Goal: Information Seeking & Learning: Learn about a topic

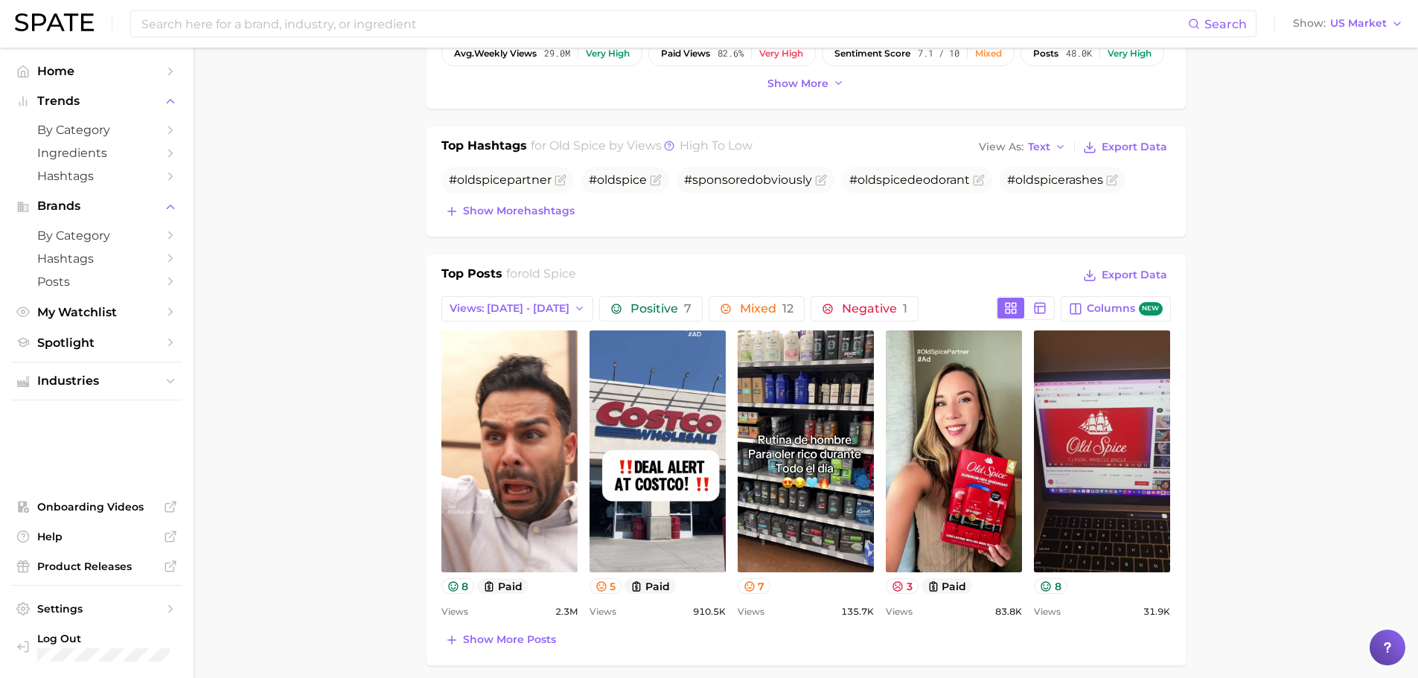
scroll to position [521, 0]
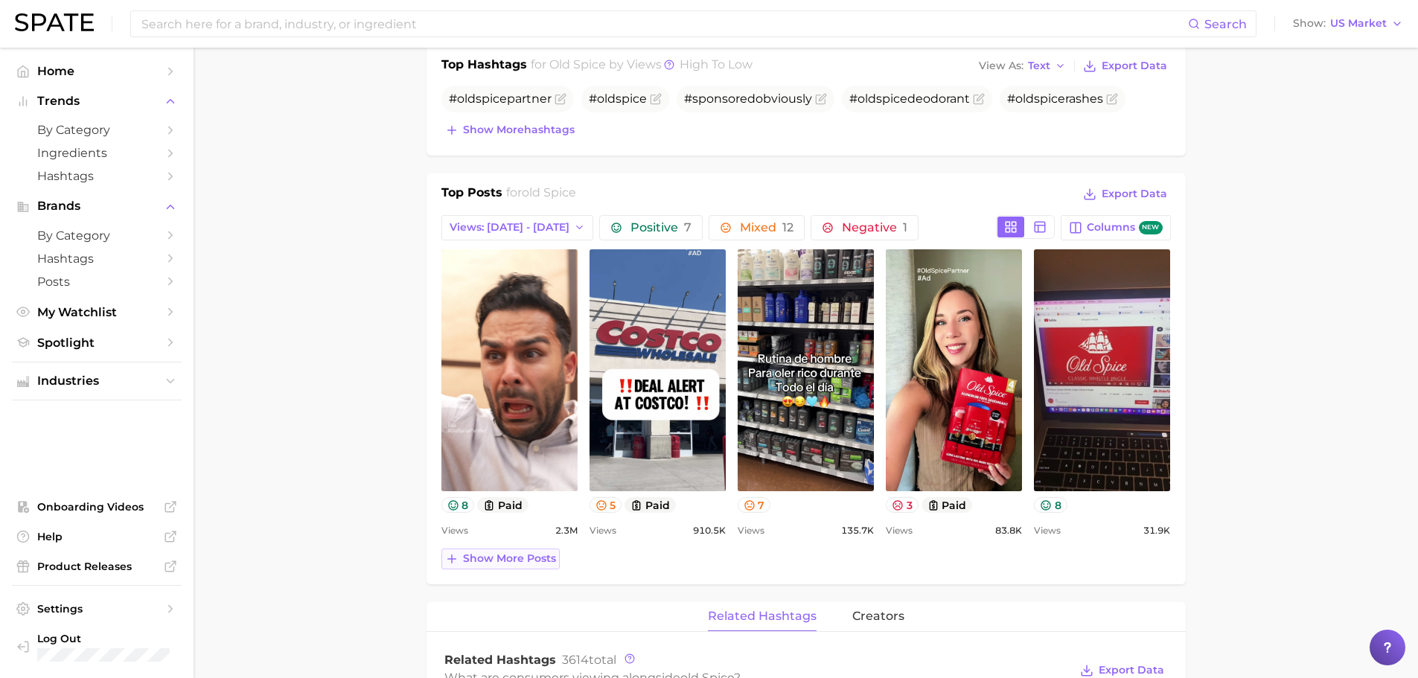
click at [470, 560] on span "Show more posts" at bounding box center [509, 558] width 93 height 13
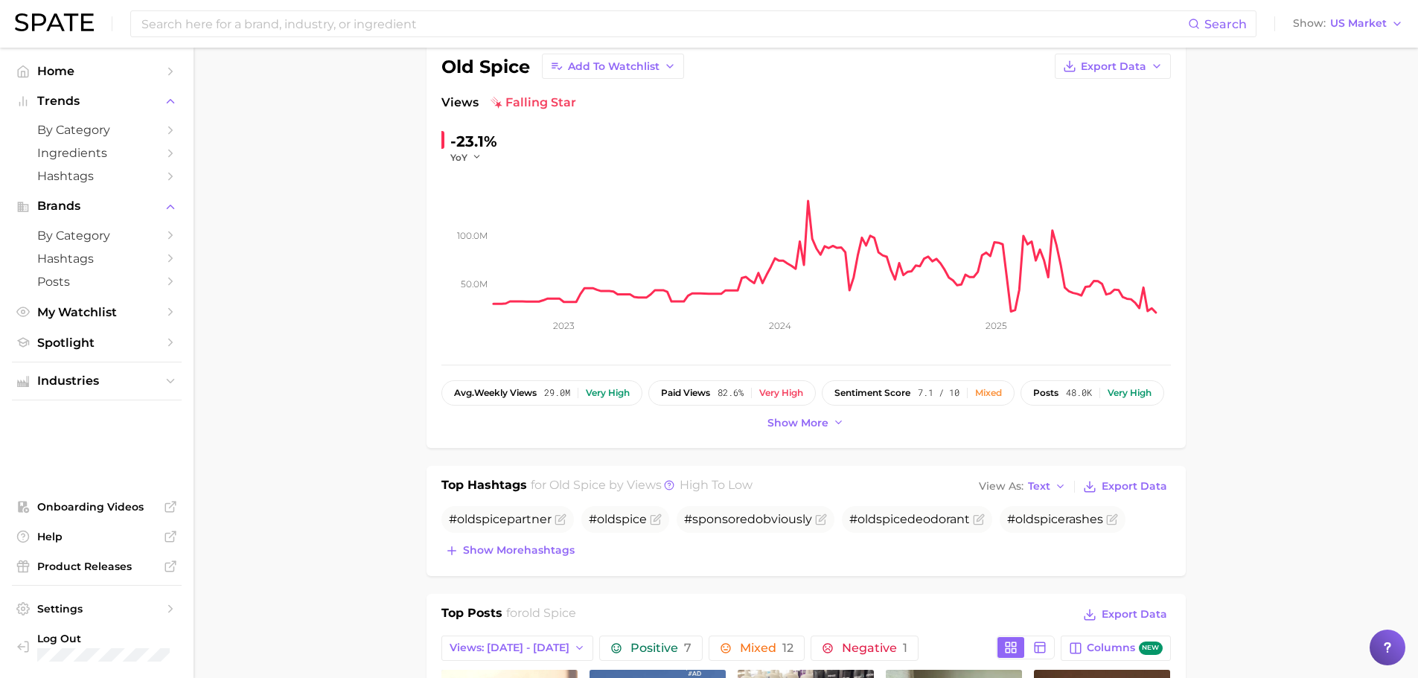
scroll to position [74, 0]
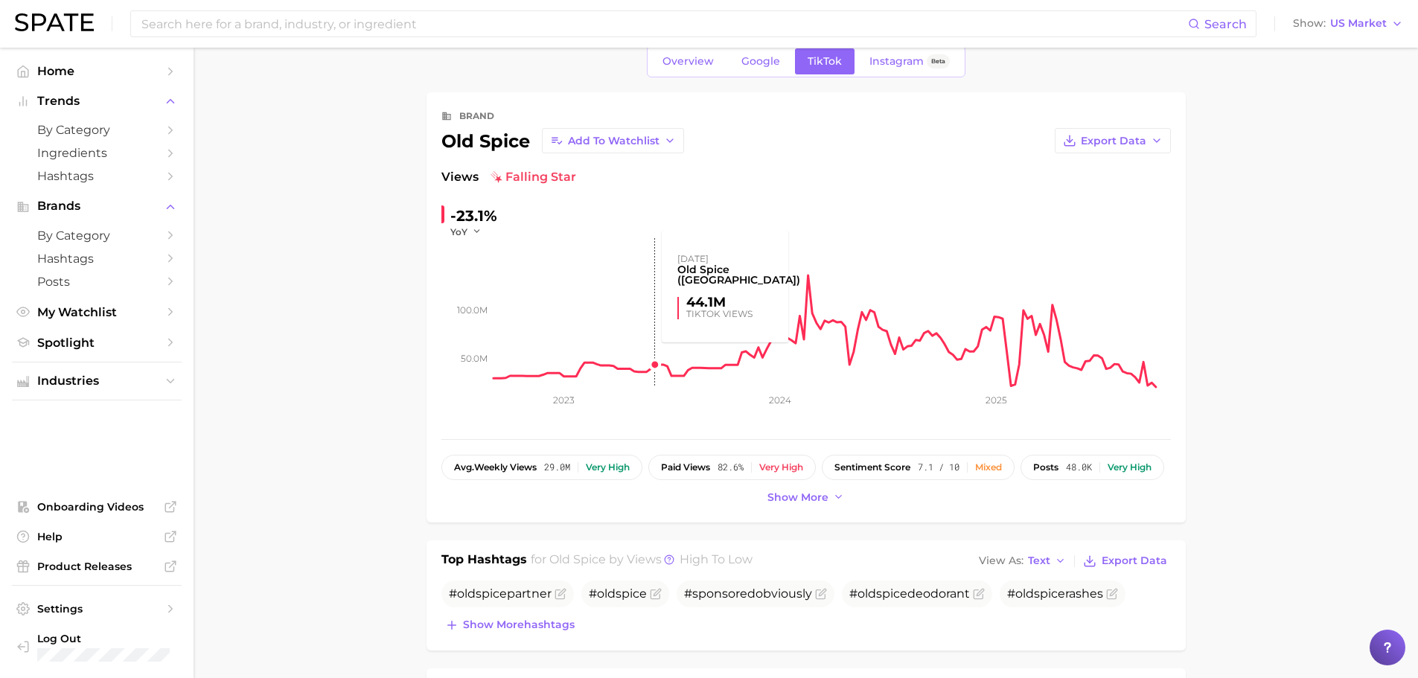
scroll to position [0, 0]
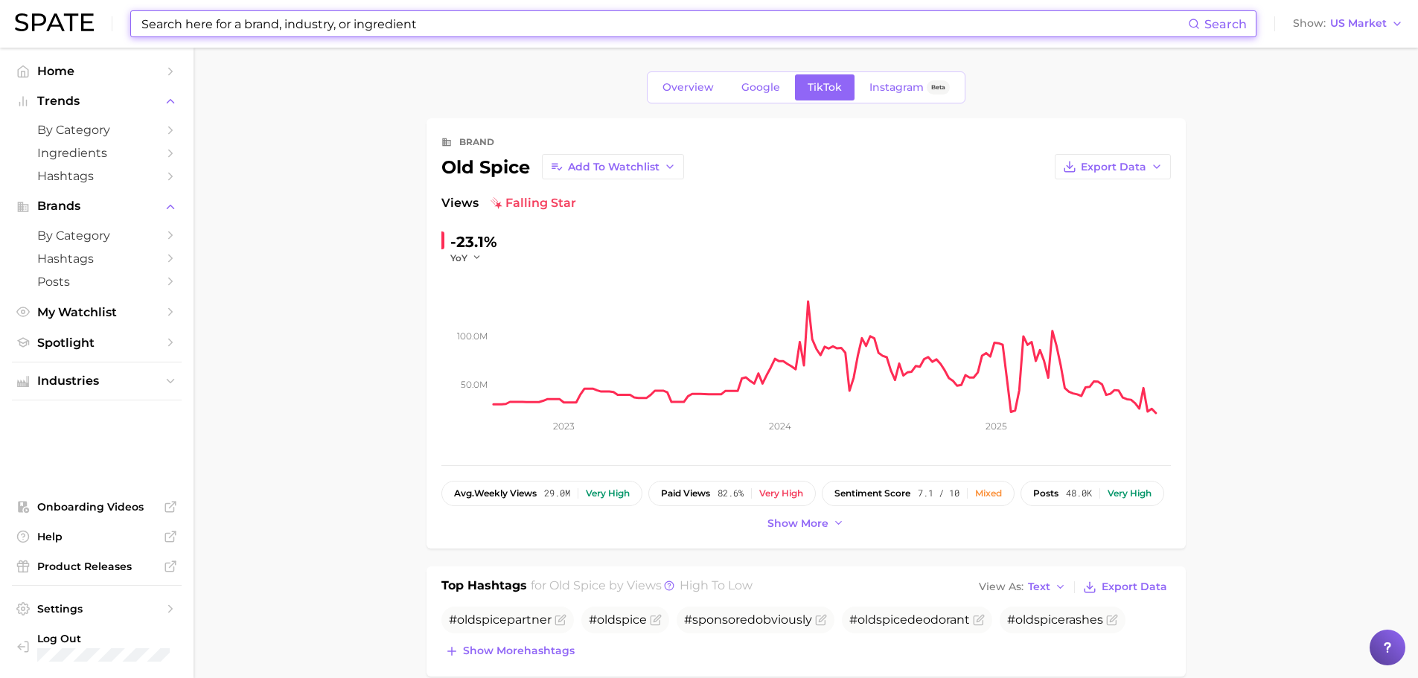
click at [246, 13] on input at bounding box center [664, 23] width 1048 height 25
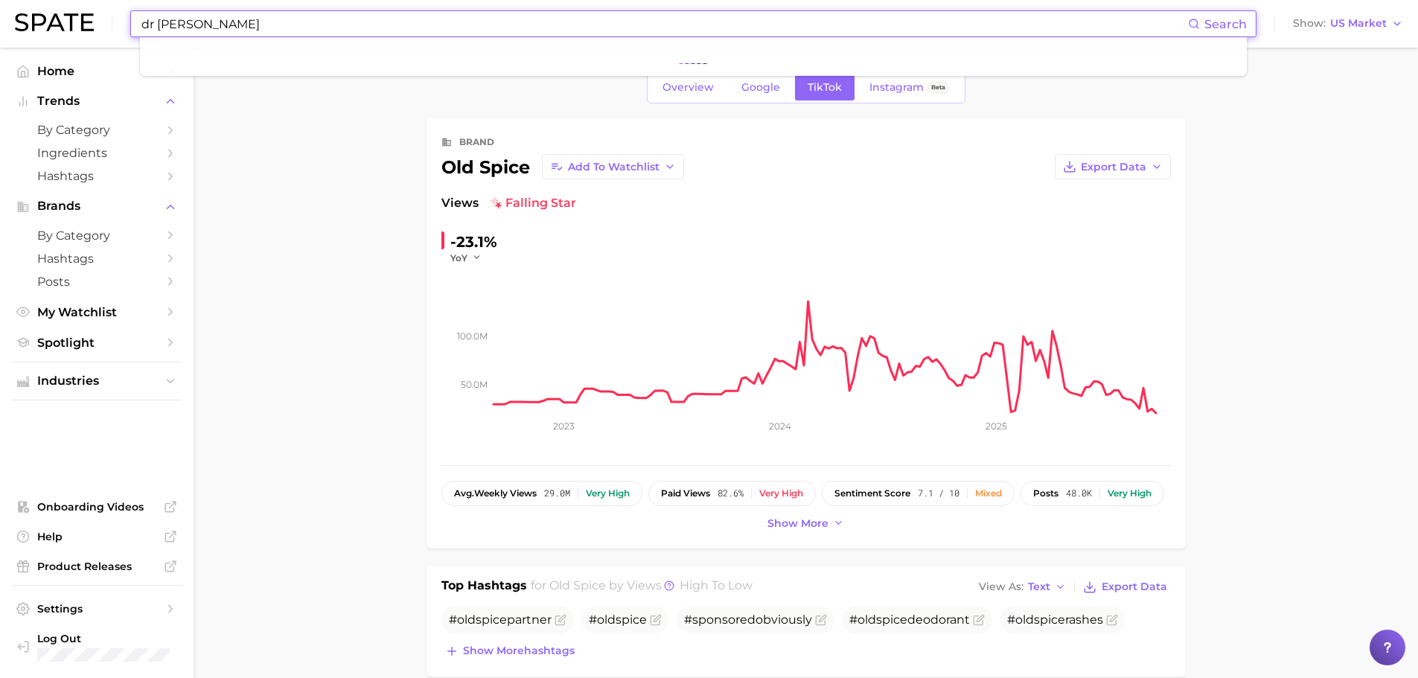
type input "dr [PERSON_NAME]"
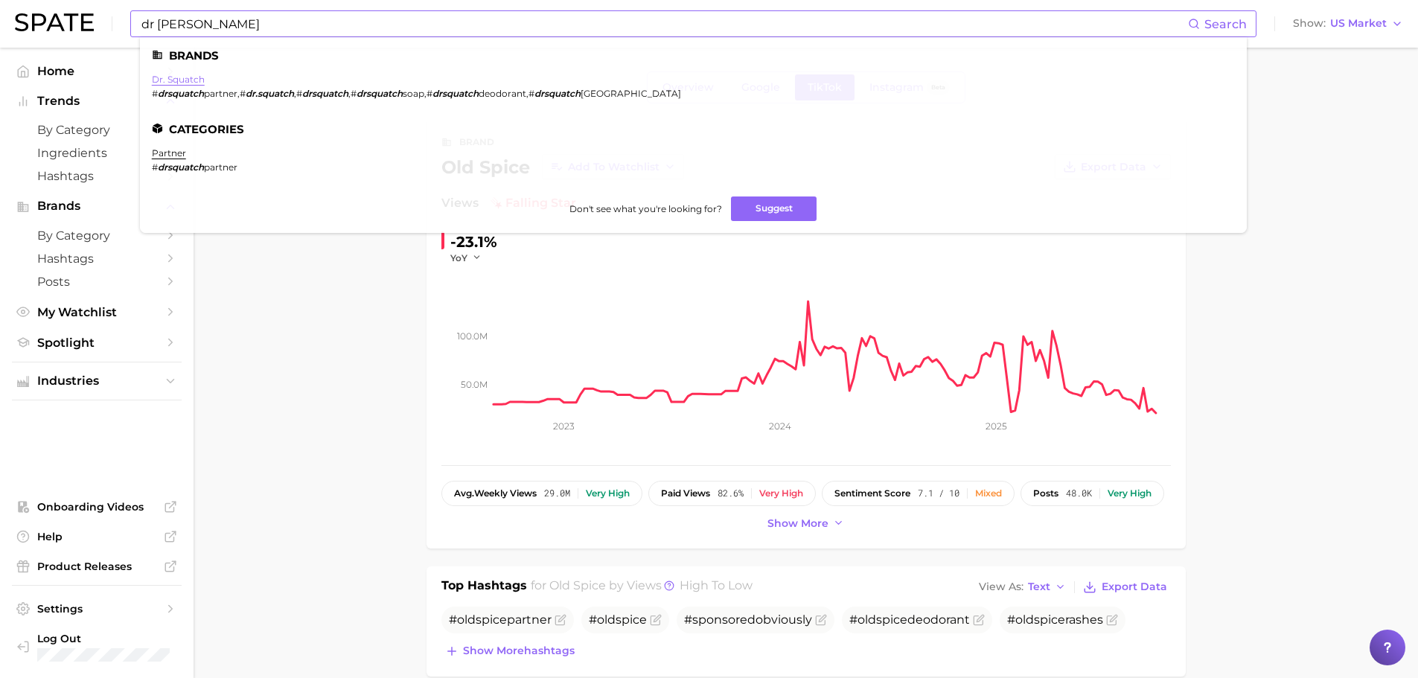
click at [185, 80] on link "dr. squatch" at bounding box center [178, 79] width 53 height 11
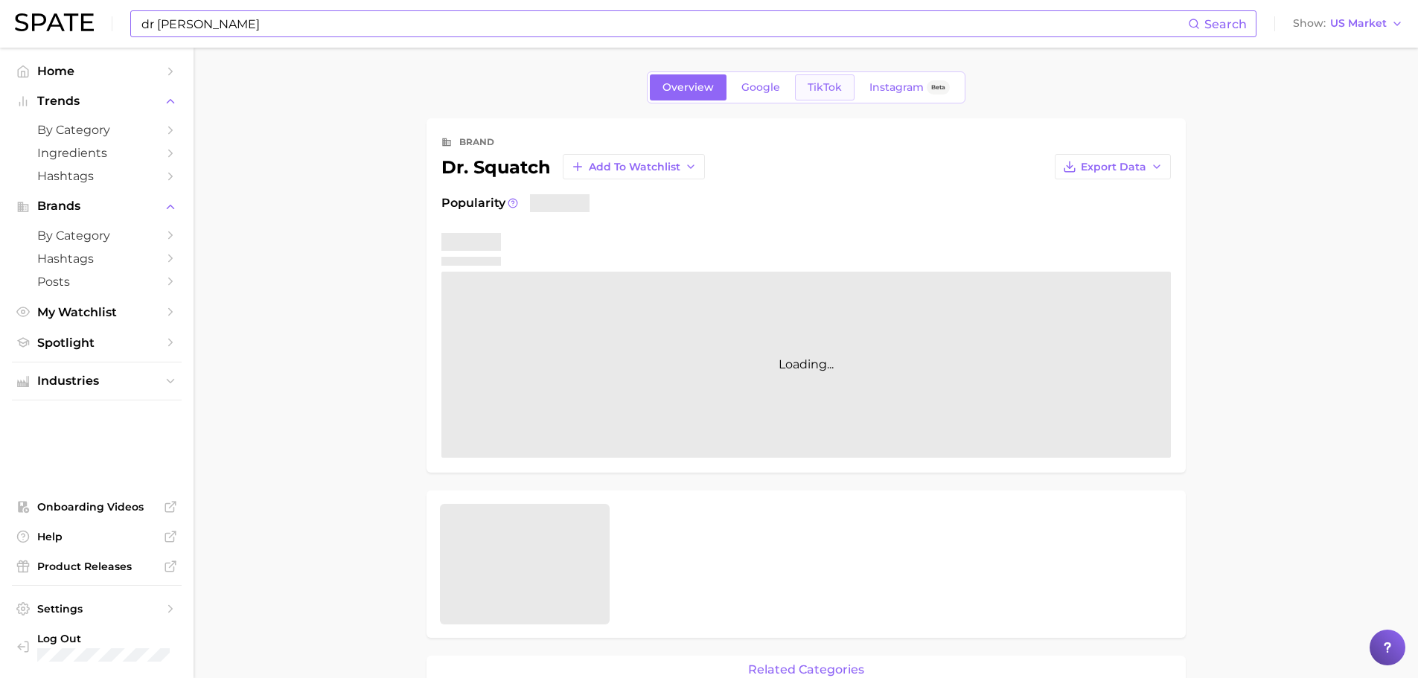
click at [822, 95] on link "TikTok" at bounding box center [825, 87] width 60 height 26
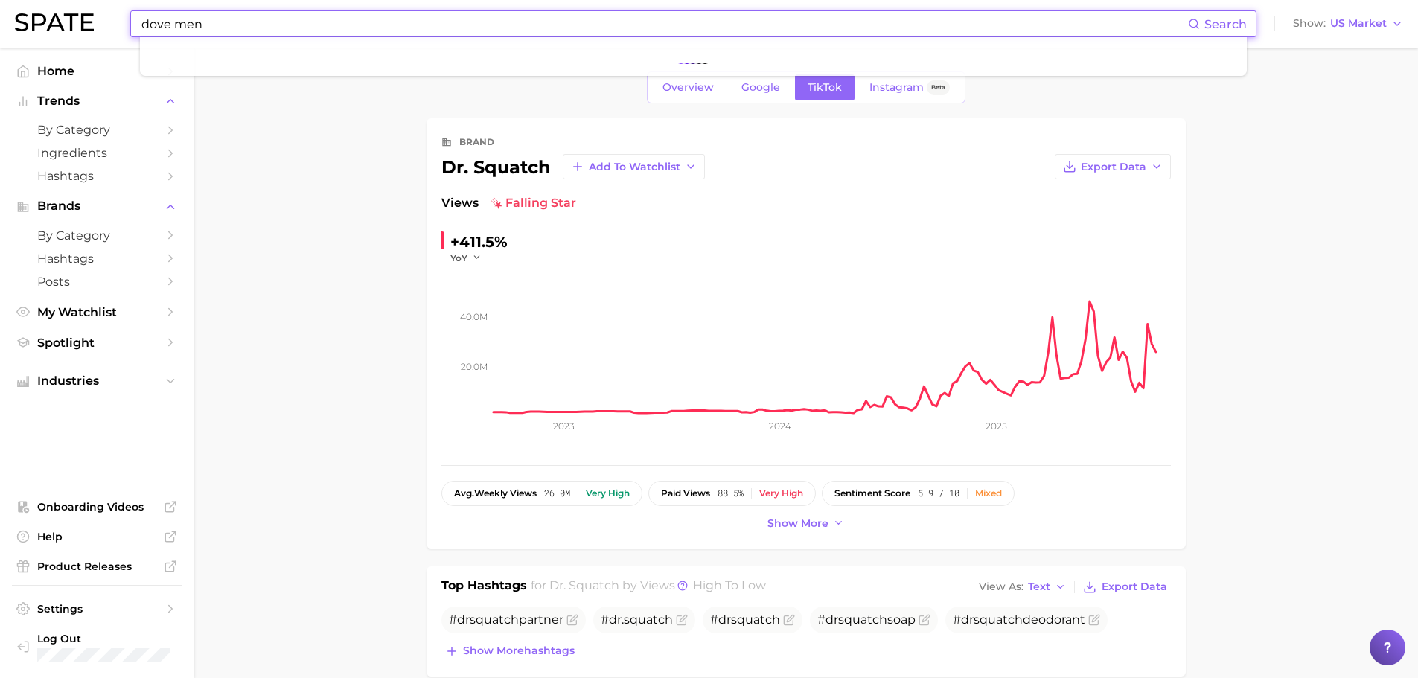
type input "dove men"
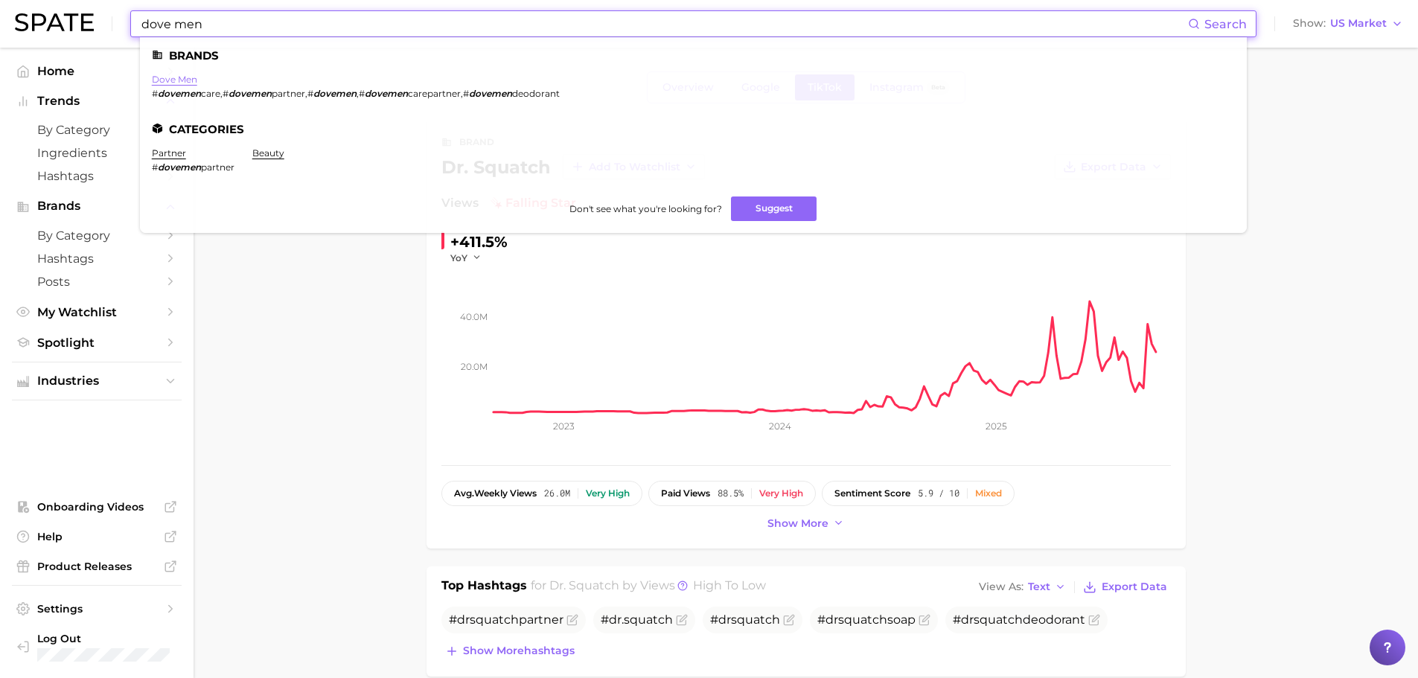
click at [167, 81] on link "dove men" at bounding box center [174, 79] width 45 height 11
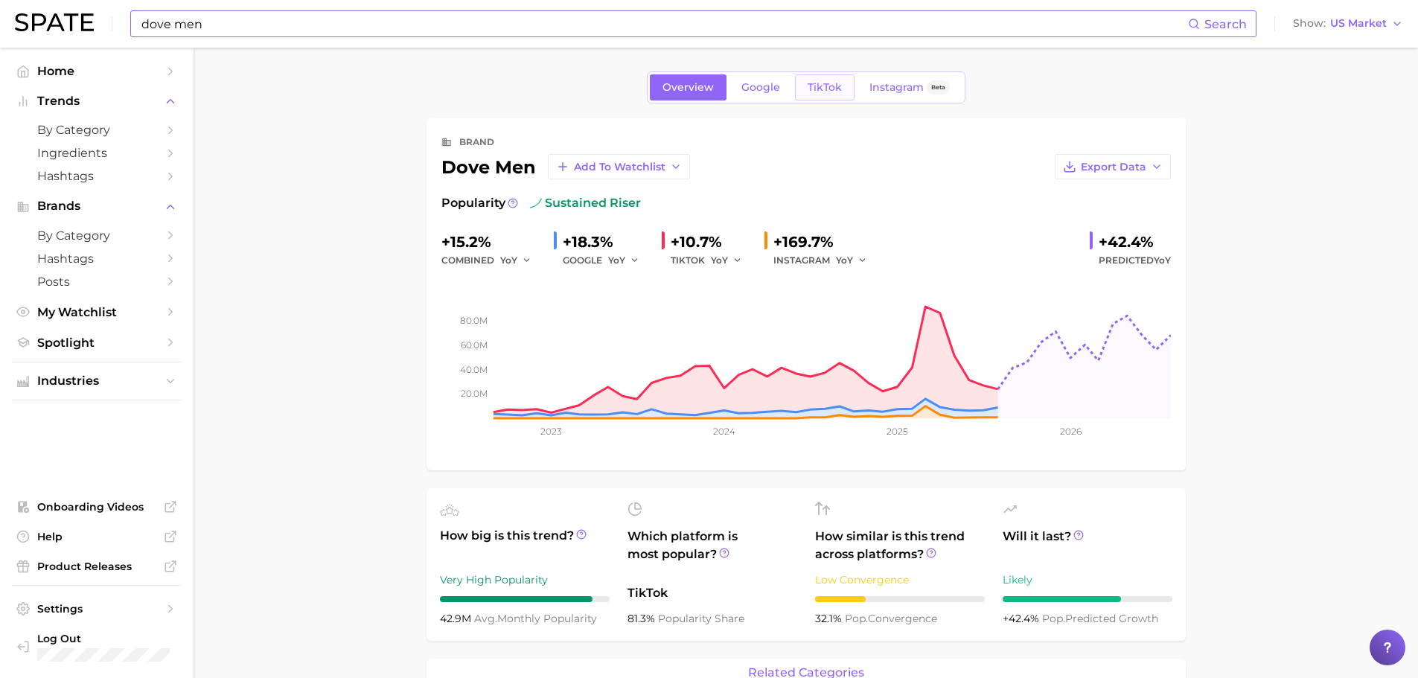
click at [821, 90] on span "TikTok" at bounding box center [824, 87] width 34 height 13
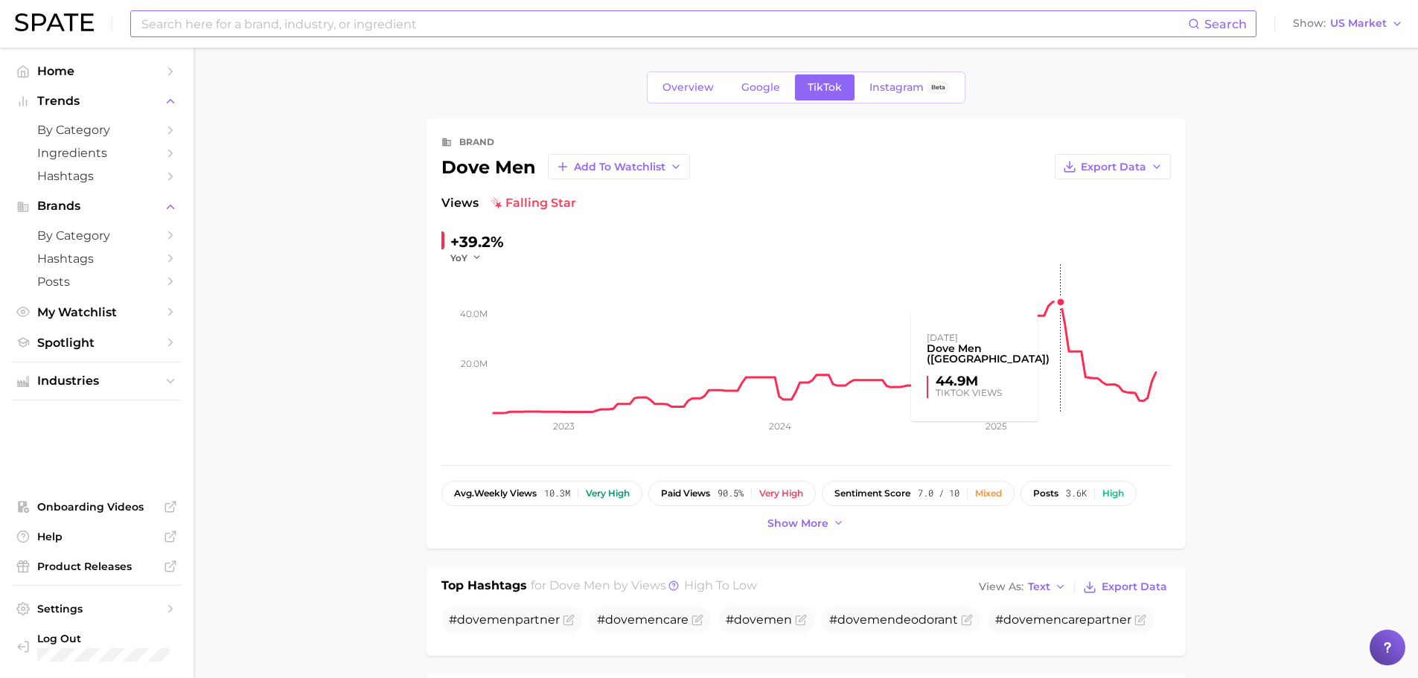
click at [1059, 300] on rect at bounding box center [831, 338] width 677 height 149
click at [328, 15] on input at bounding box center [664, 23] width 1048 height 25
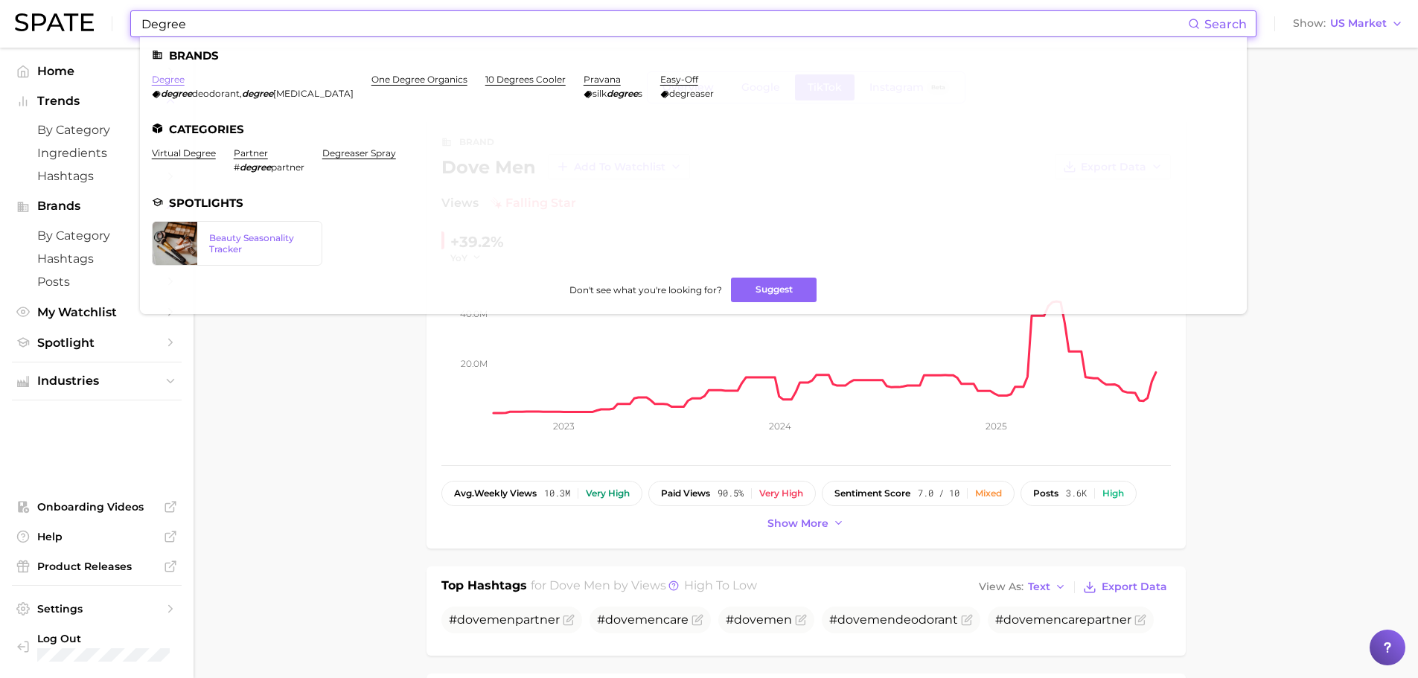
type input "Degree"
click at [176, 83] on link "degree" at bounding box center [168, 79] width 33 height 11
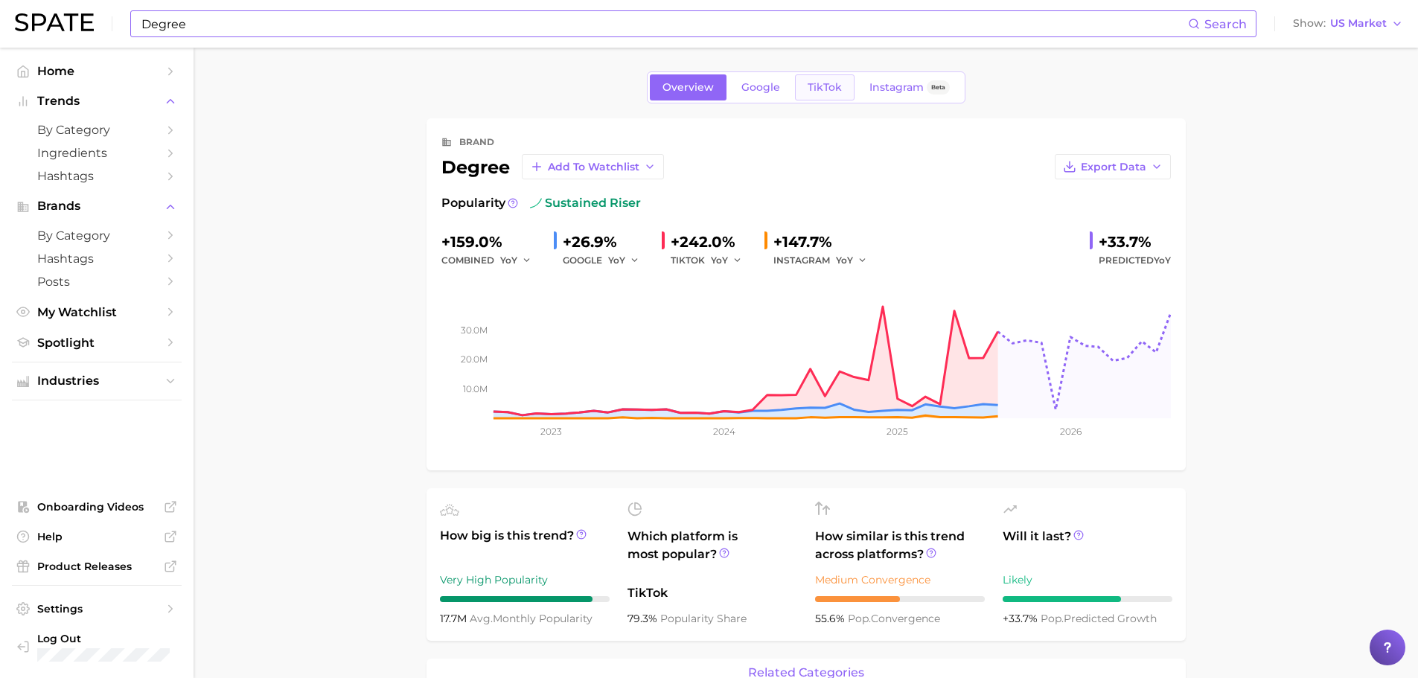
click at [829, 94] on link "TikTok" at bounding box center [825, 87] width 60 height 26
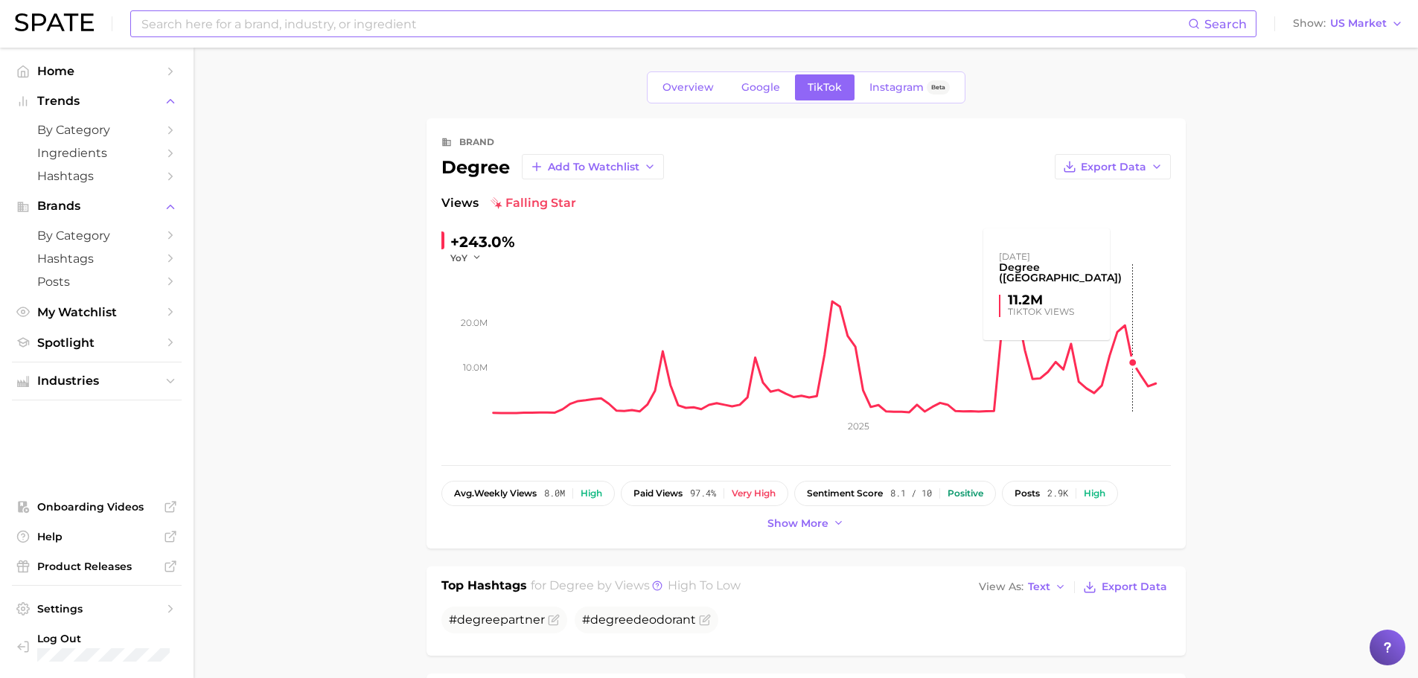
click at [1136, 356] on rect at bounding box center [831, 338] width 677 height 149
click at [325, 17] on input at bounding box center [664, 23] width 1048 height 25
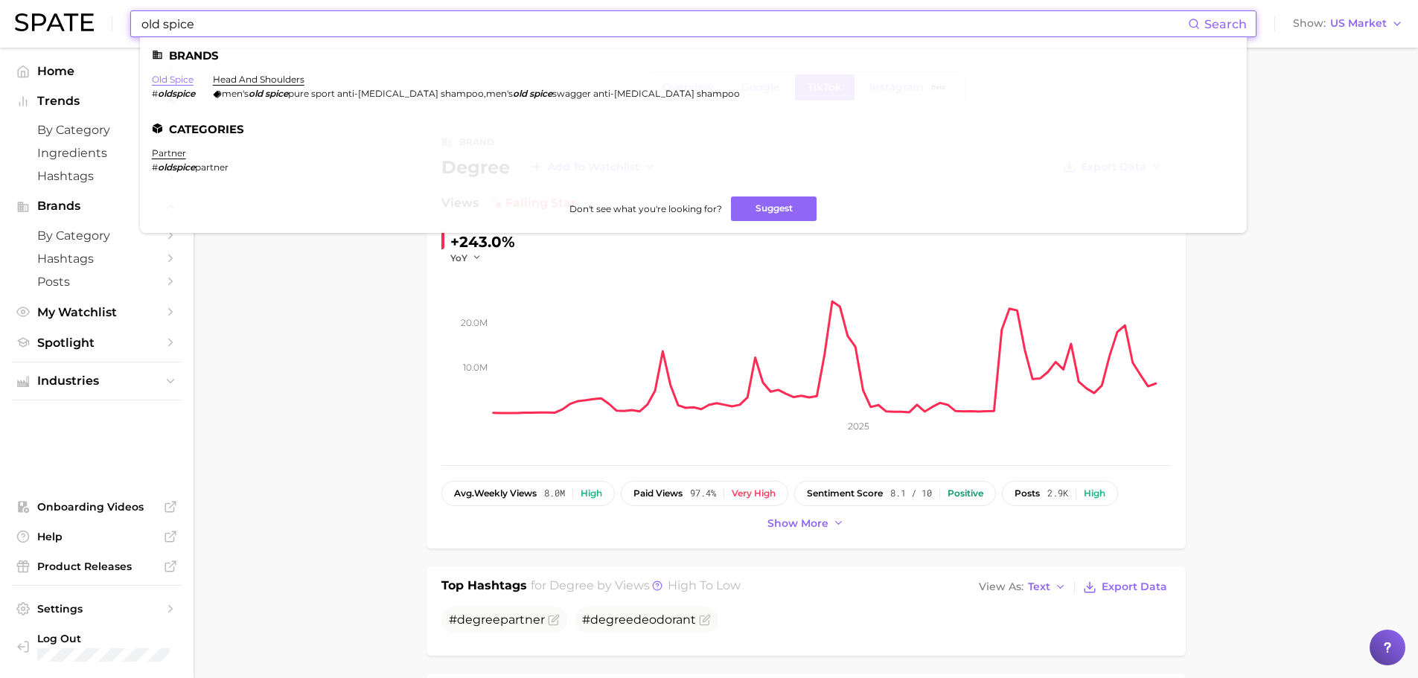
type input "old spice"
click at [181, 76] on link "old spice" at bounding box center [173, 79] width 42 height 11
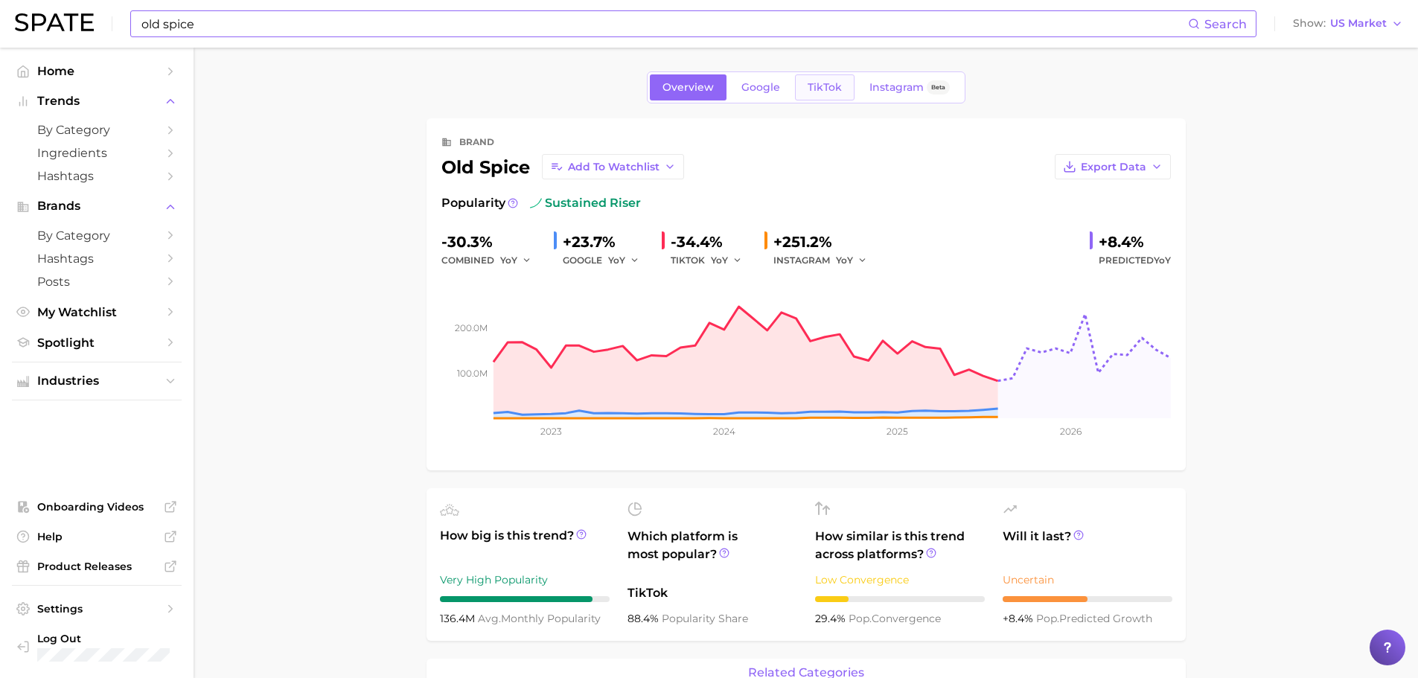
click at [828, 97] on link "TikTok" at bounding box center [825, 87] width 60 height 26
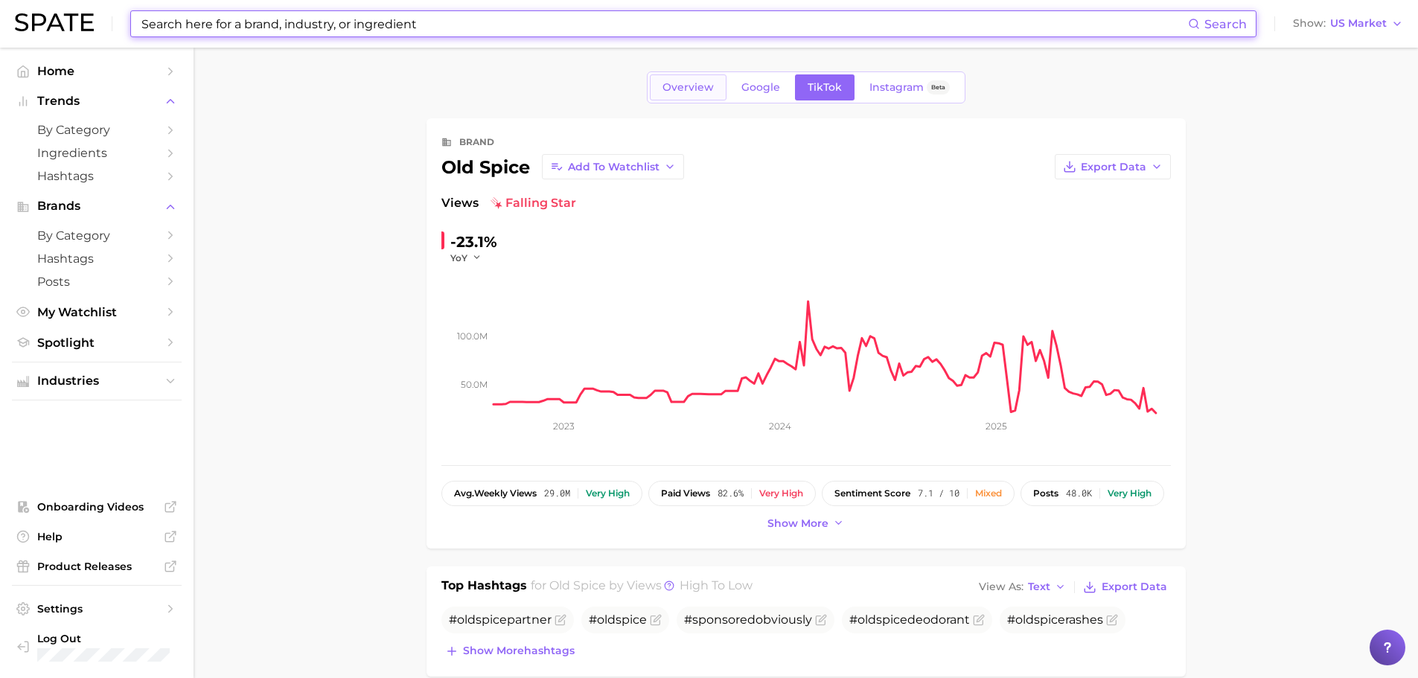
click at [711, 88] on span "Overview" at bounding box center [687, 87] width 51 height 13
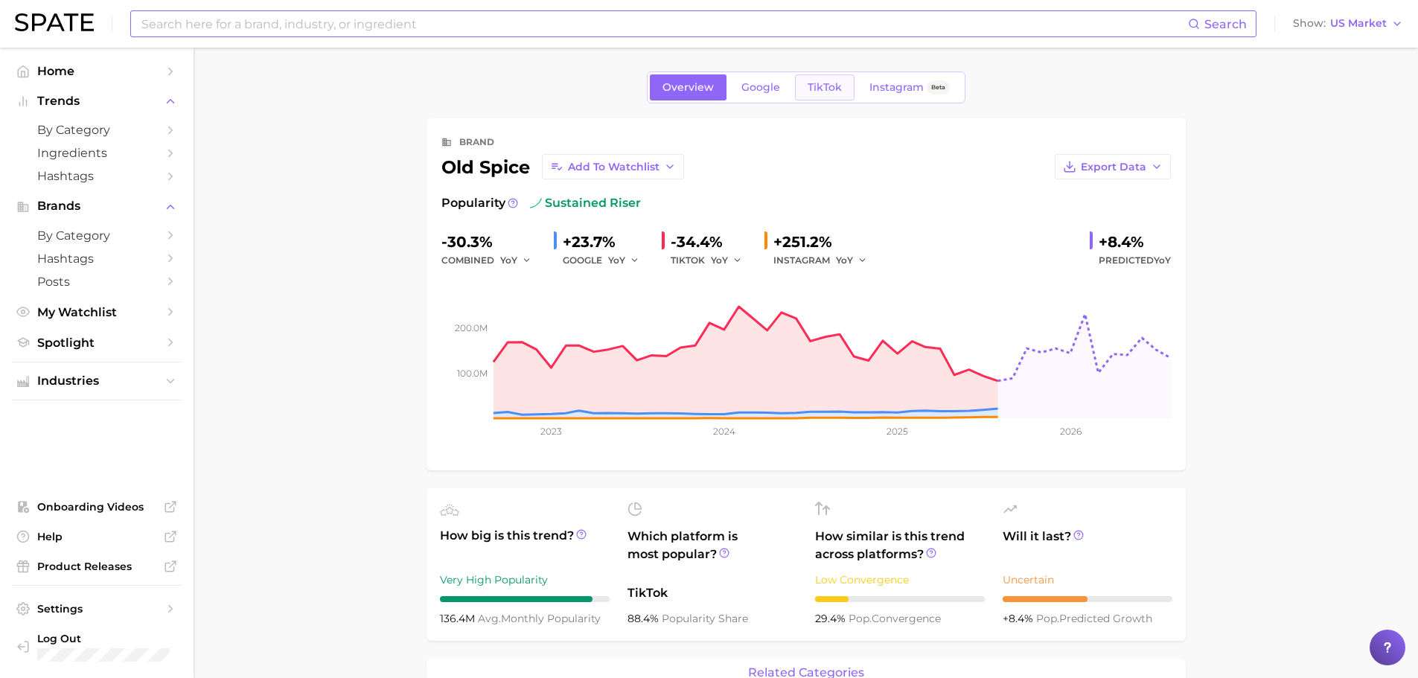
click at [830, 97] on link "TikTok" at bounding box center [825, 87] width 60 height 26
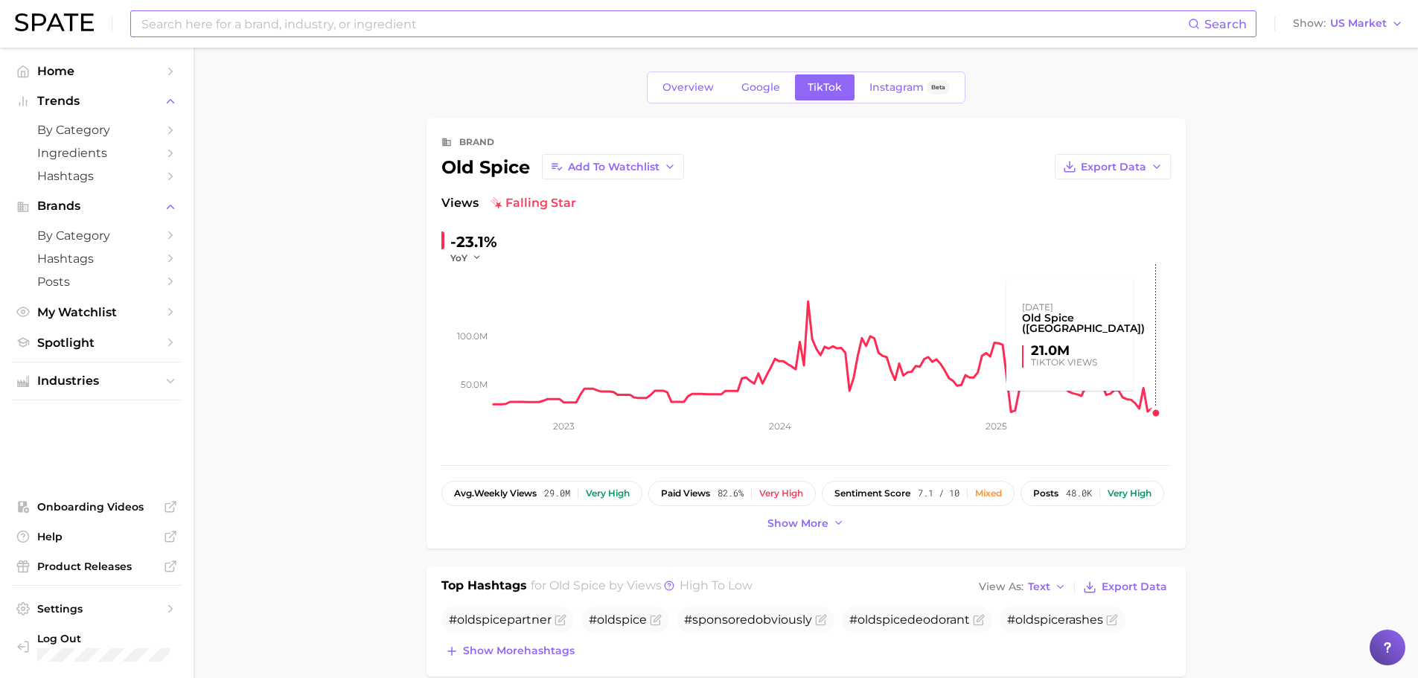
click at [354, 25] on input at bounding box center [664, 23] width 1048 height 25
type input "Dove Men"
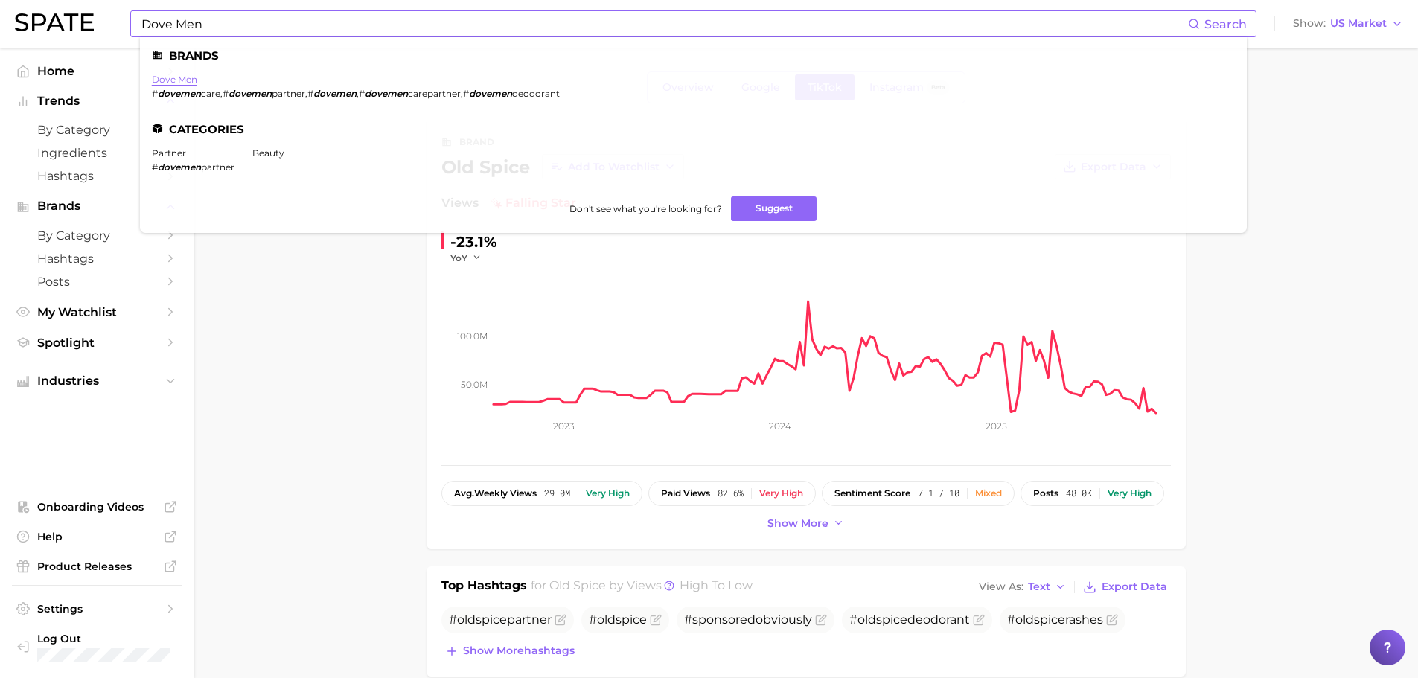
click at [174, 84] on link "dove men" at bounding box center [174, 79] width 45 height 11
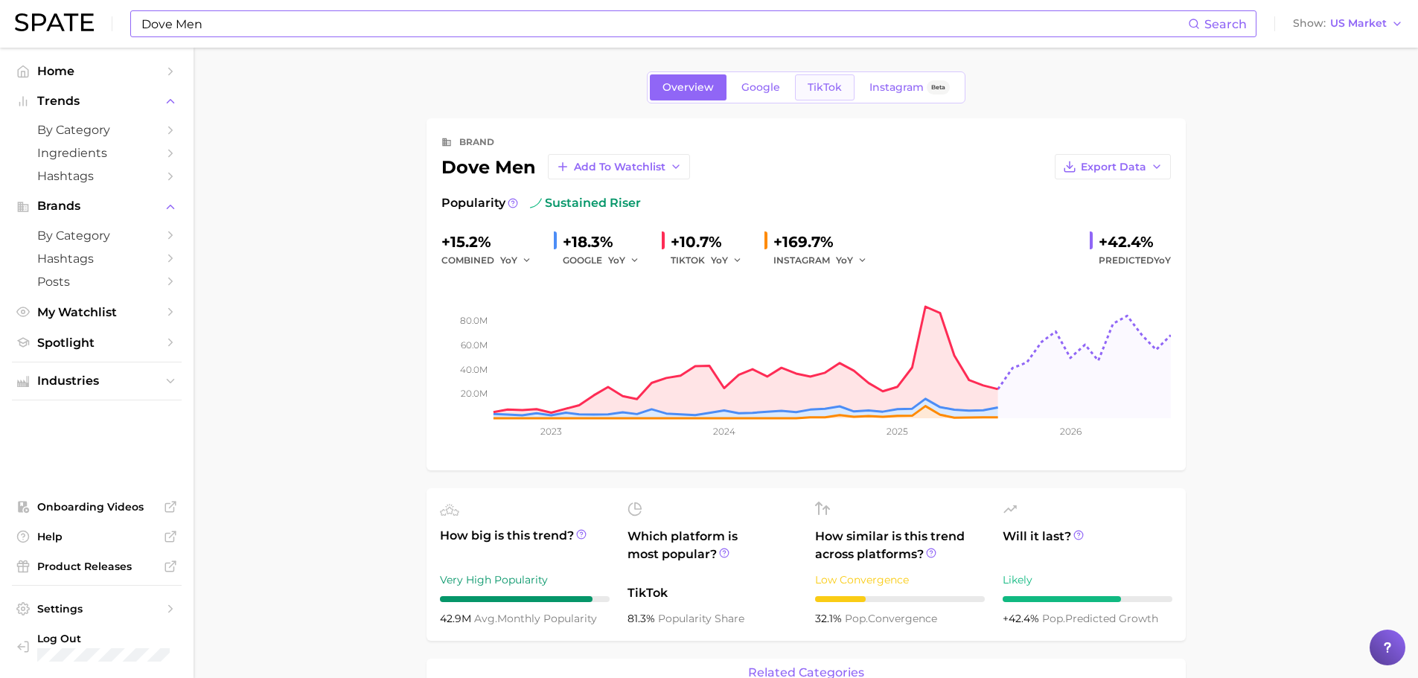
click at [839, 86] on span "TikTok" at bounding box center [824, 87] width 34 height 13
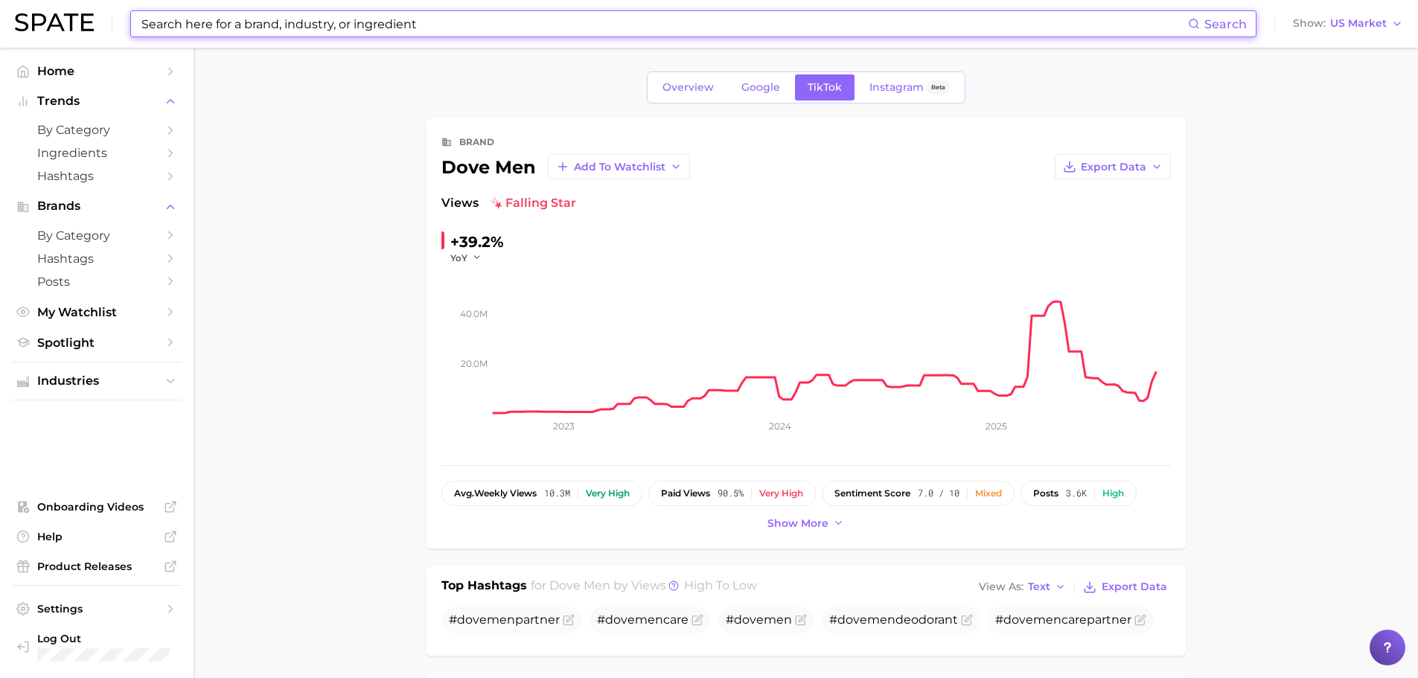
click at [444, 25] on input at bounding box center [664, 23] width 1048 height 25
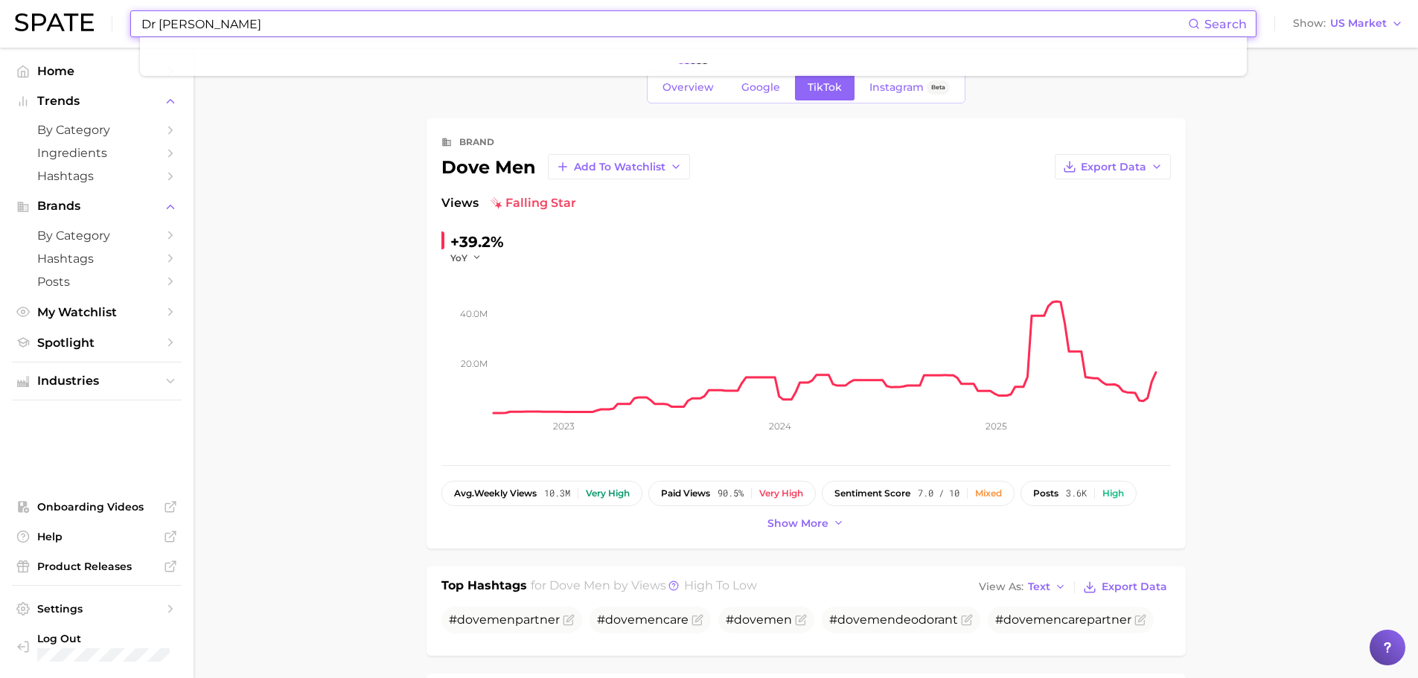
type input "Dr [PERSON_NAME]"
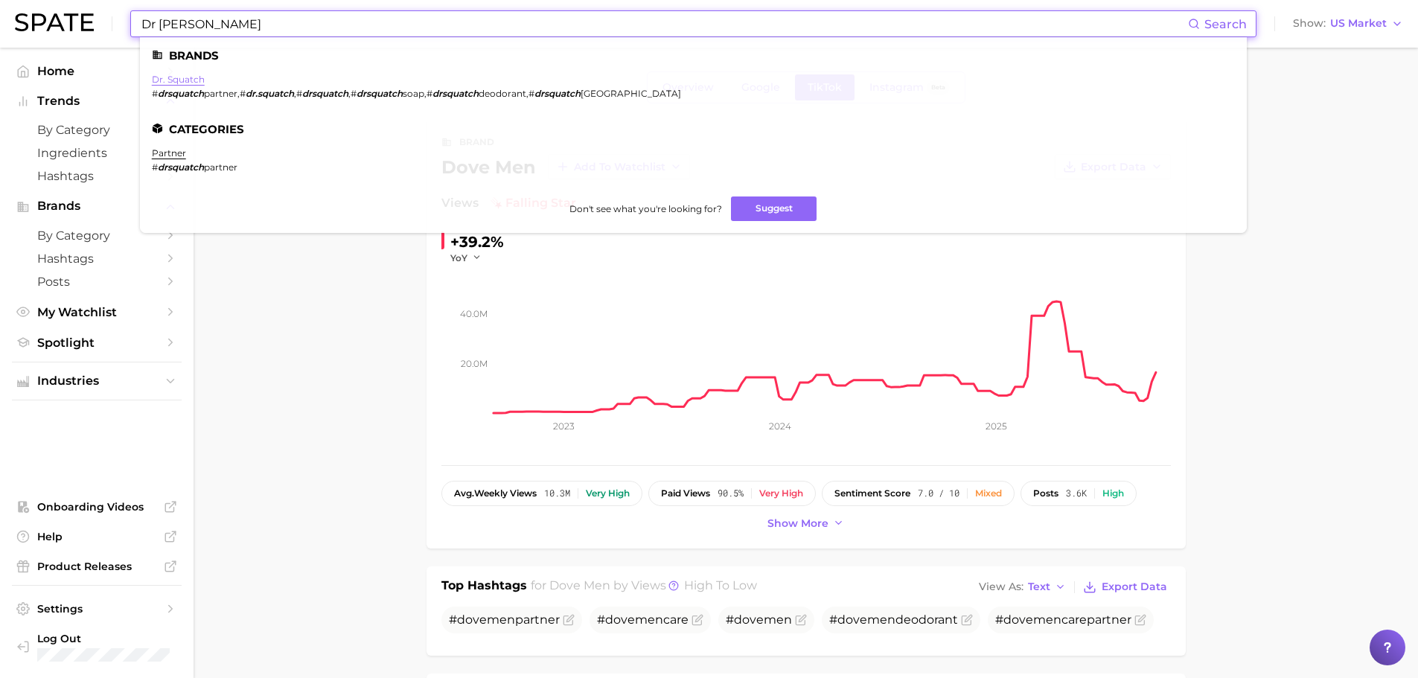
click at [190, 75] on link "dr. squatch" at bounding box center [178, 79] width 53 height 11
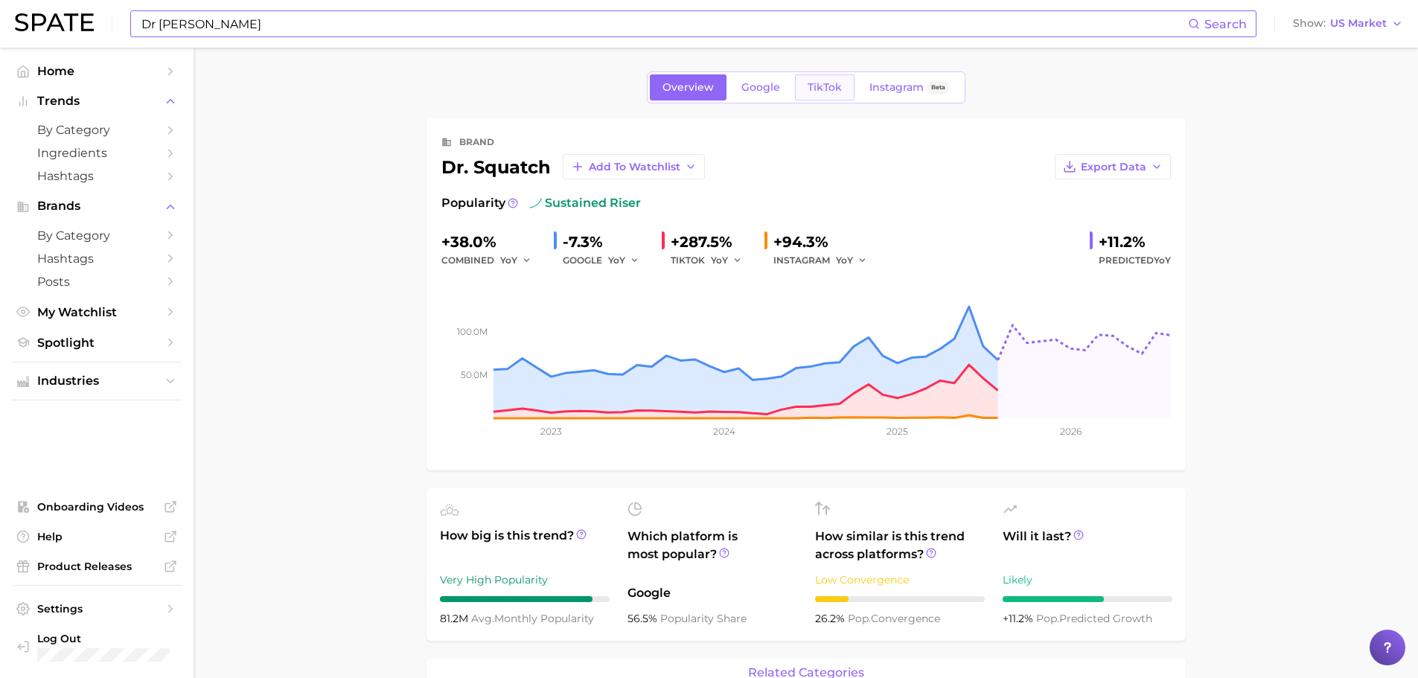
click at [826, 86] on span "TikTok" at bounding box center [824, 87] width 34 height 13
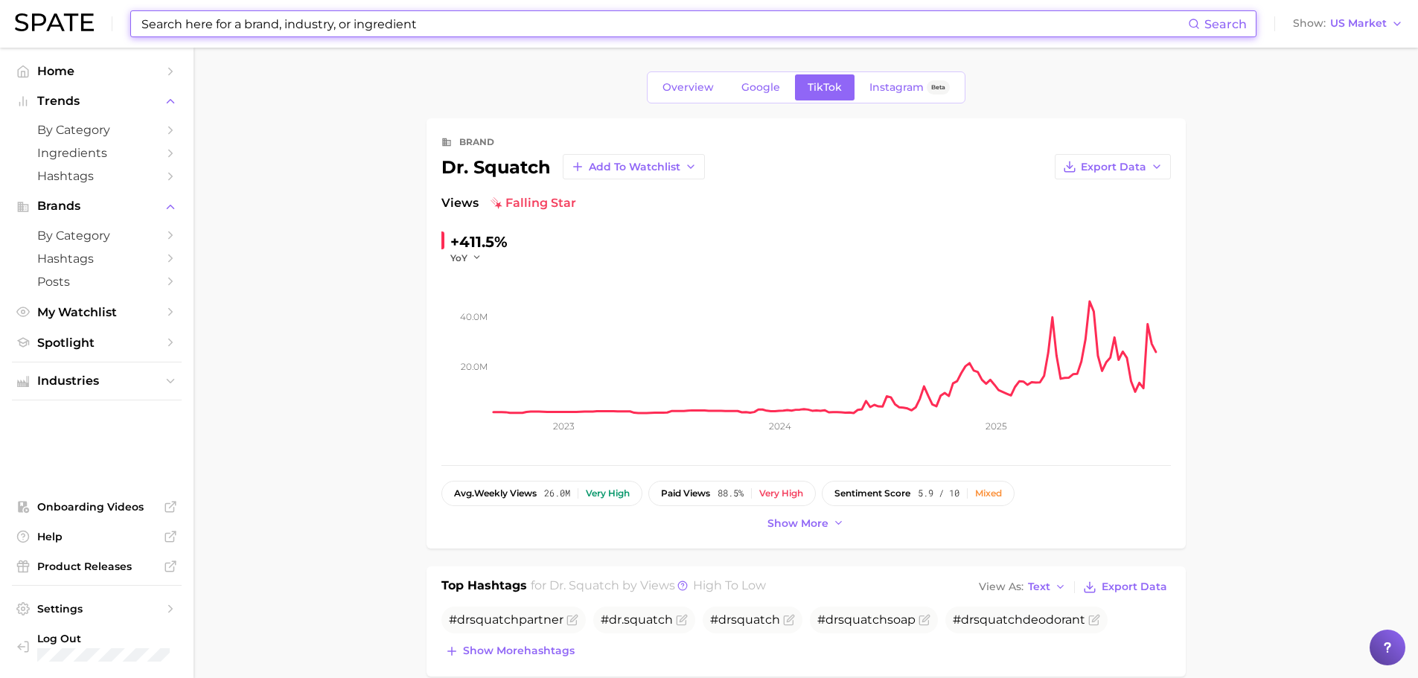
click at [352, 30] on input at bounding box center [664, 23] width 1048 height 25
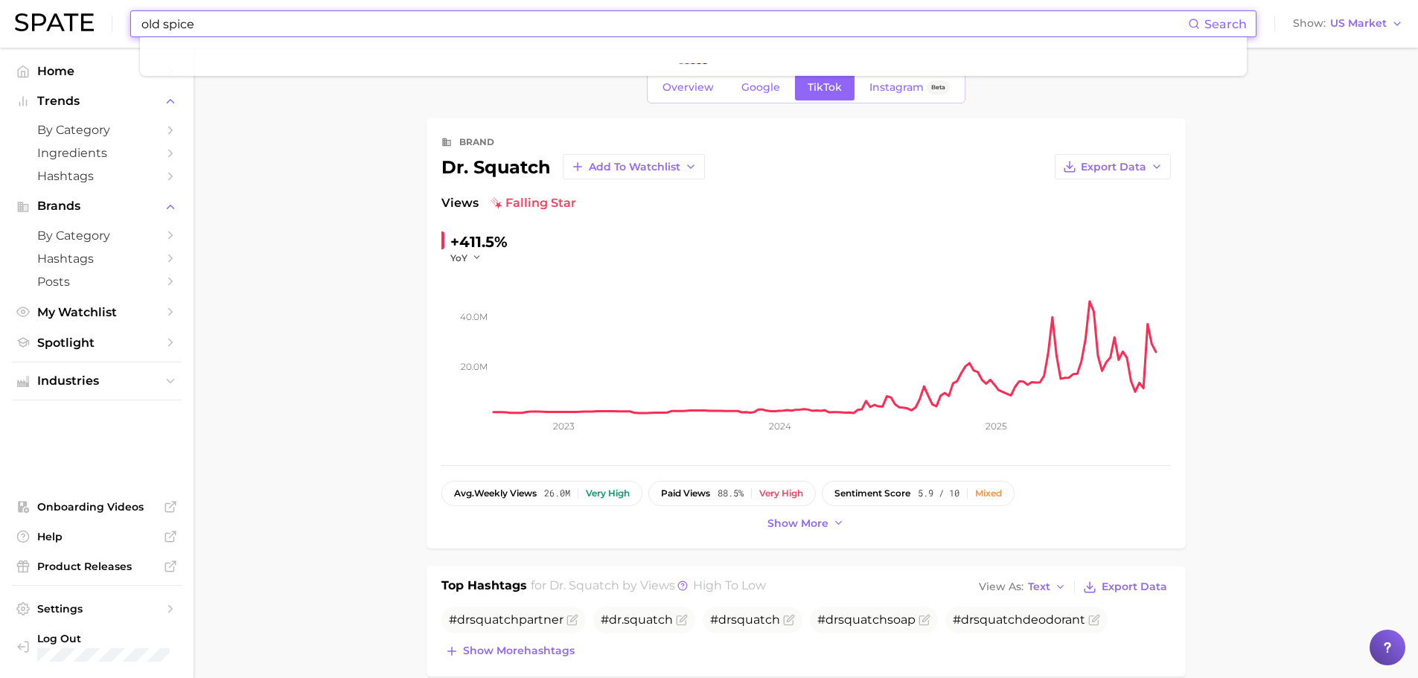
type input "old spice"
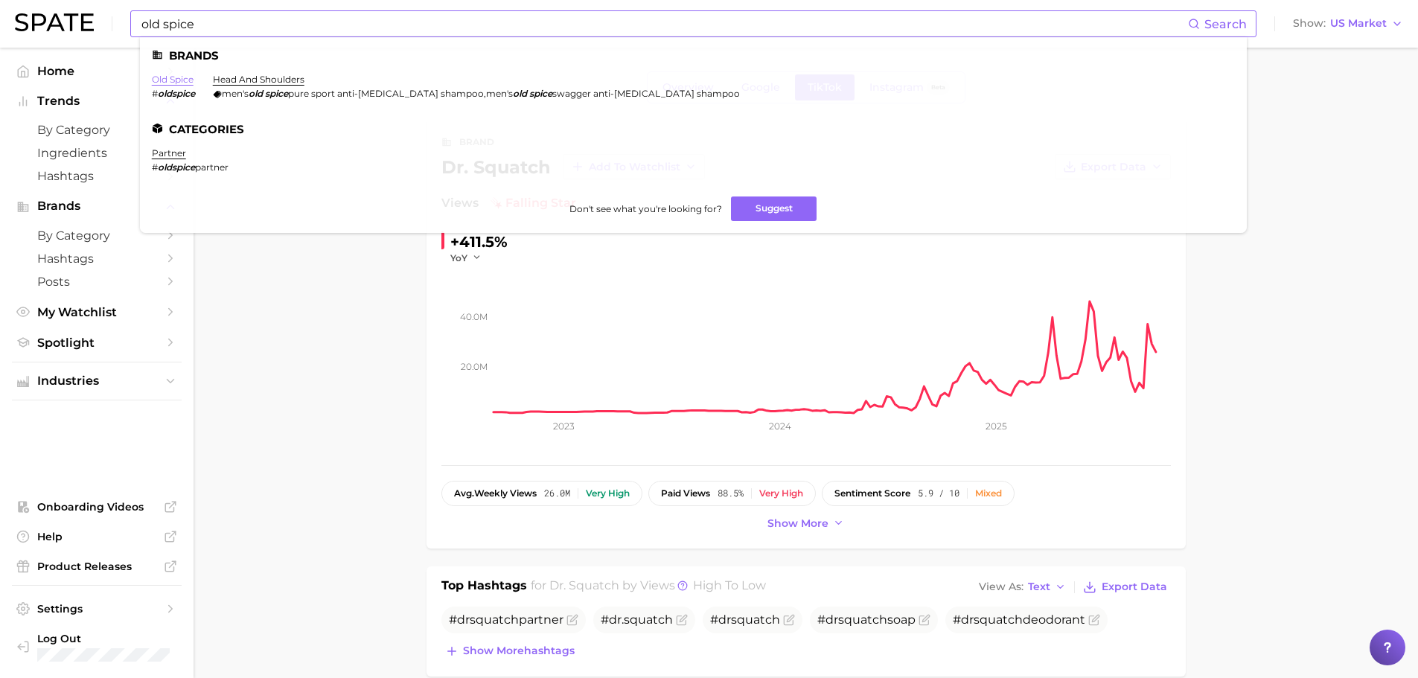
click at [179, 80] on link "old spice" at bounding box center [173, 79] width 42 height 11
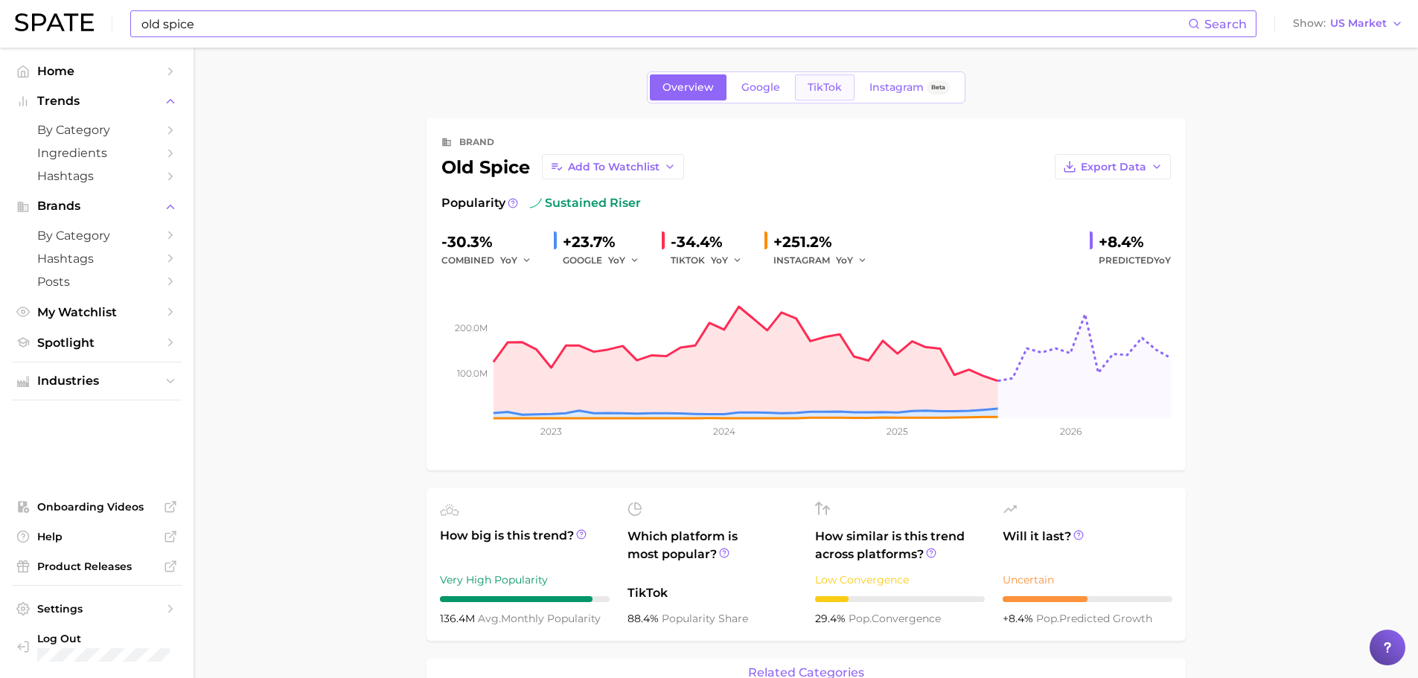
click at [825, 89] on span "TikTok" at bounding box center [824, 87] width 34 height 13
